Goal: Task Accomplishment & Management: Complete application form

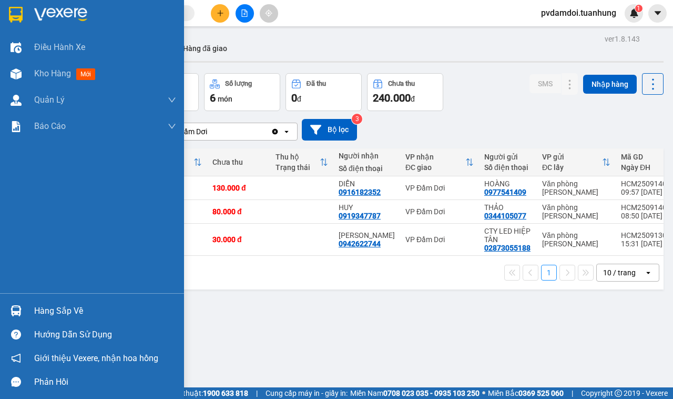
click at [40, 317] on div "Hàng sắp về" at bounding box center [105, 311] width 142 height 16
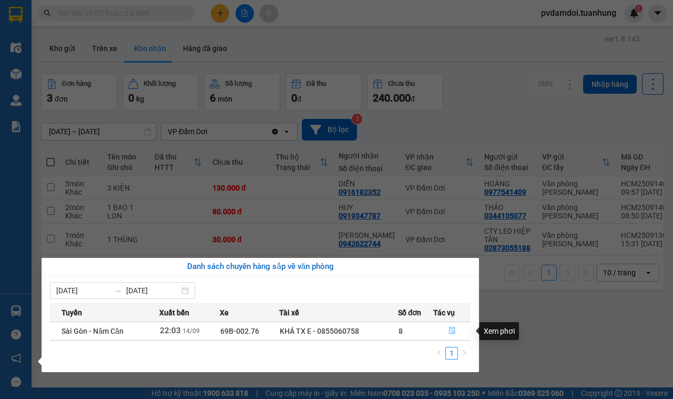
click at [453, 337] on button "button" at bounding box center [452, 330] width 36 height 17
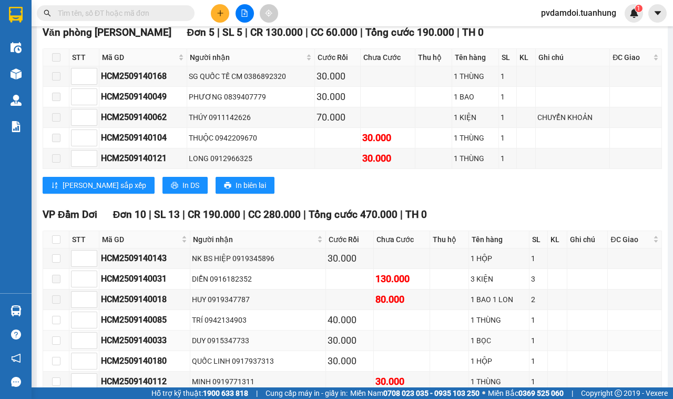
scroll to position [1052, 0]
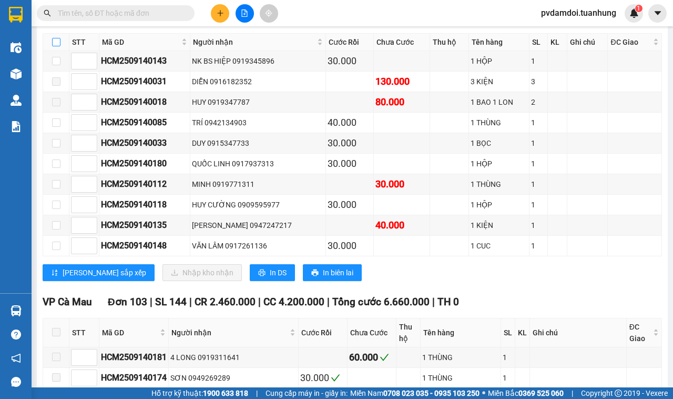
click at [54, 46] on input "checkbox" at bounding box center [56, 42] width 8 height 8
checkbox input "true"
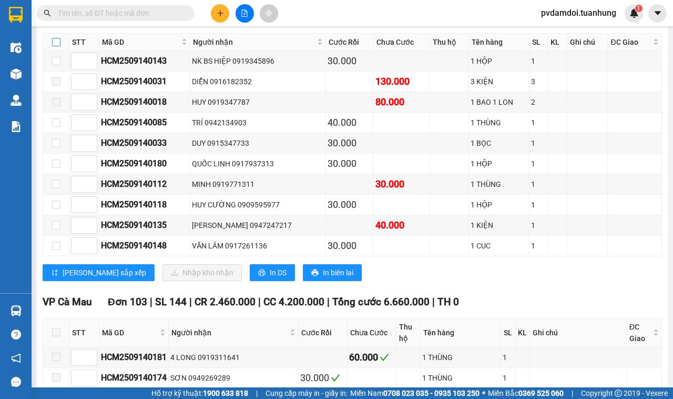
checkbox input "true"
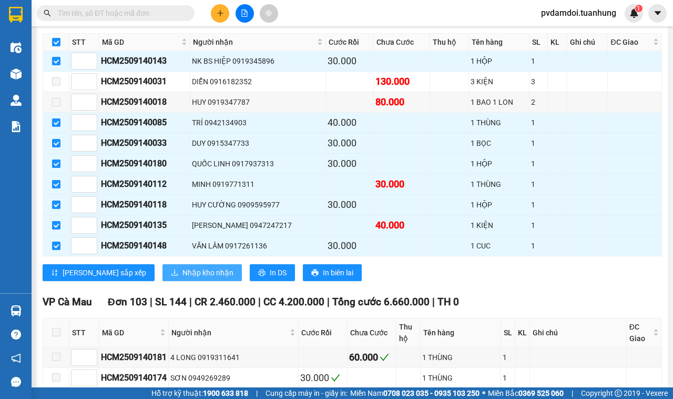
click at [183, 278] on span "Nhập kho nhận" at bounding box center [208, 273] width 51 height 12
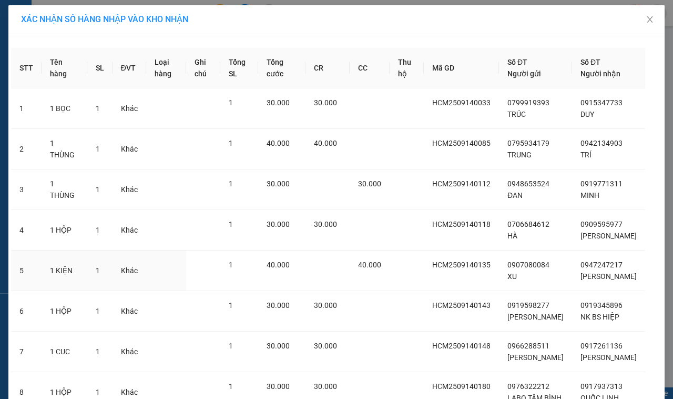
scroll to position [126, 0]
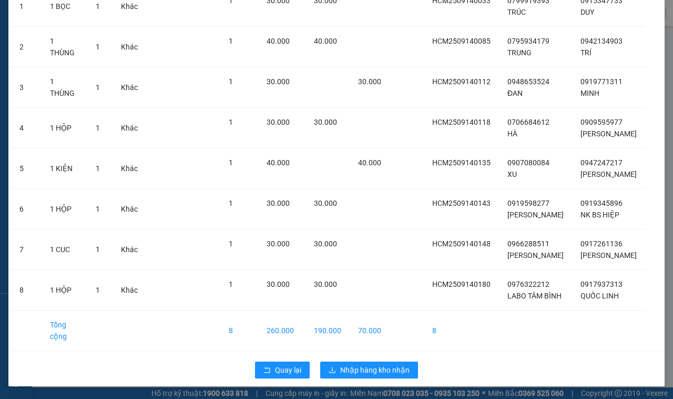
click at [369, 379] on div "Quay lại Nhập hàng kho nhận" at bounding box center [336, 369] width 651 height 27
click at [369, 377] on button "Nhập hàng kho nhận" at bounding box center [369, 369] width 98 height 17
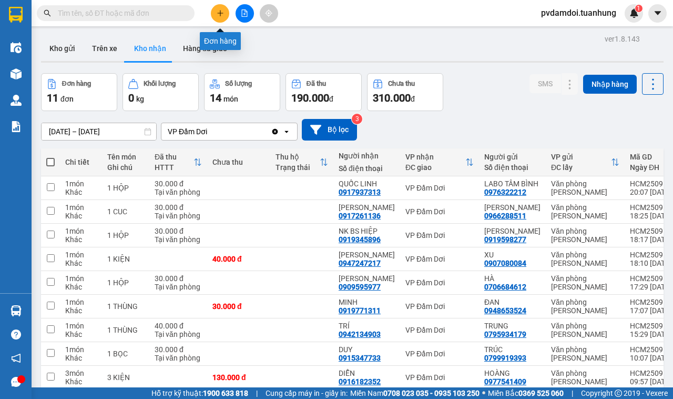
click at [213, 9] on button at bounding box center [220, 13] width 18 height 18
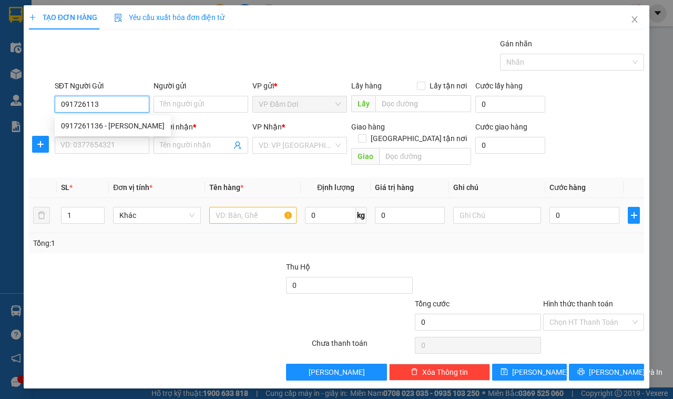
type input "0917261136"
click at [119, 127] on div "0917261136 - [PERSON_NAME]" at bounding box center [113, 126] width 104 height 12
type input "[PERSON_NAME]"
type input "0917261136"
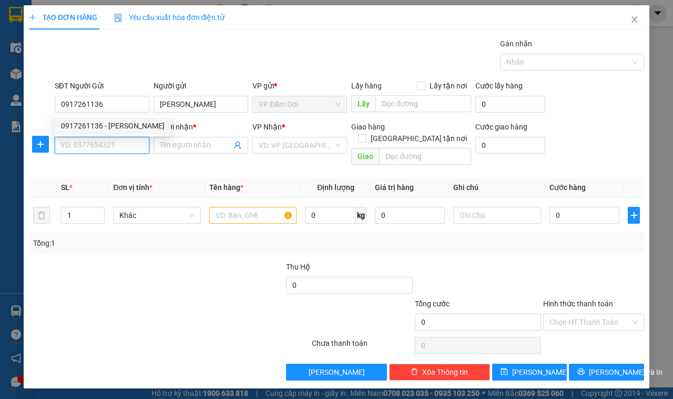
click at [122, 152] on input "SĐT Người Nhận *" at bounding box center [102, 145] width 95 height 17
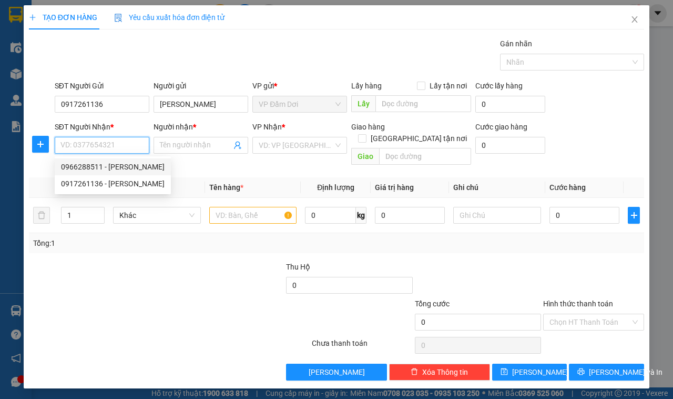
click at [129, 167] on div "0966288511 - [PERSON_NAME]" at bounding box center [113, 167] width 104 height 12
type input "0966288511"
type input "[PERSON_NAME]"
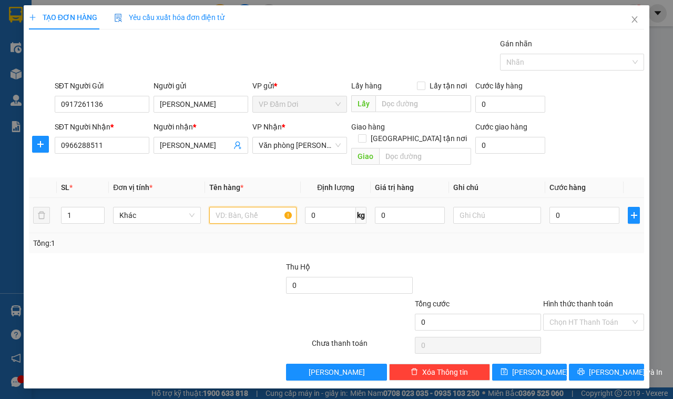
click at [231, 207] on input "text" at bounding box center [253, 215] width 88 height 17
type input "1 THÙNG"
click at [579, 207] on input "0" at bounding box center [585, 215] width 70 height 17
type input "003"
type input "3"
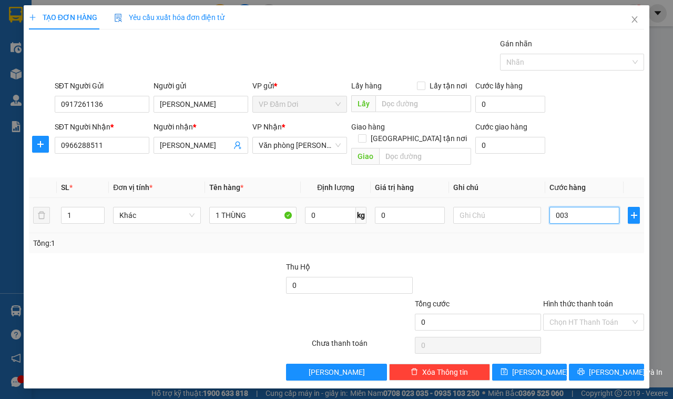
type input "3"
type input "0.030"
type input "30"
click at [552, 298] on div "Hình thức thanh toán" at bounding box center [593, 306] width 101 height 16
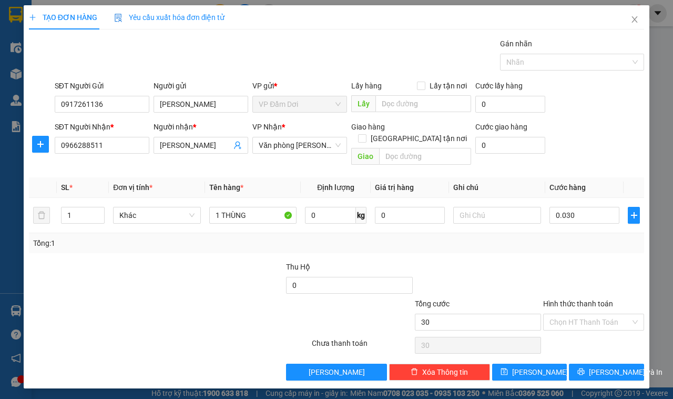
type input "30.000"
click at [587, 314] on input "Hình thức thanh toán" at bounding box center [590, 322] width 81 height 16
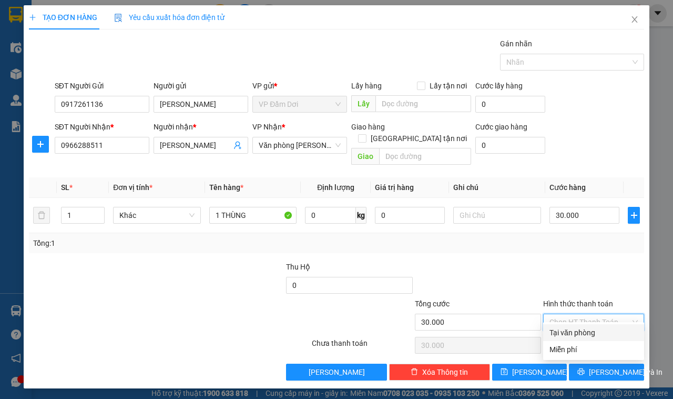
click at [587, 332] on div "Tại văn phòng" at bounding box center [594, 333] width 88 height 12
type input "0"
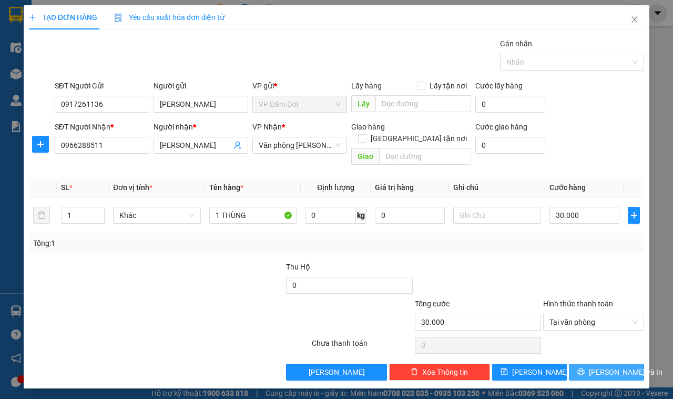
click at [595, 364] on button "[PERSON_NAME] và In" at bounding box center [606, 372] width 75 height 17
